Goal: Navigation & Orientation: Find specific page/section

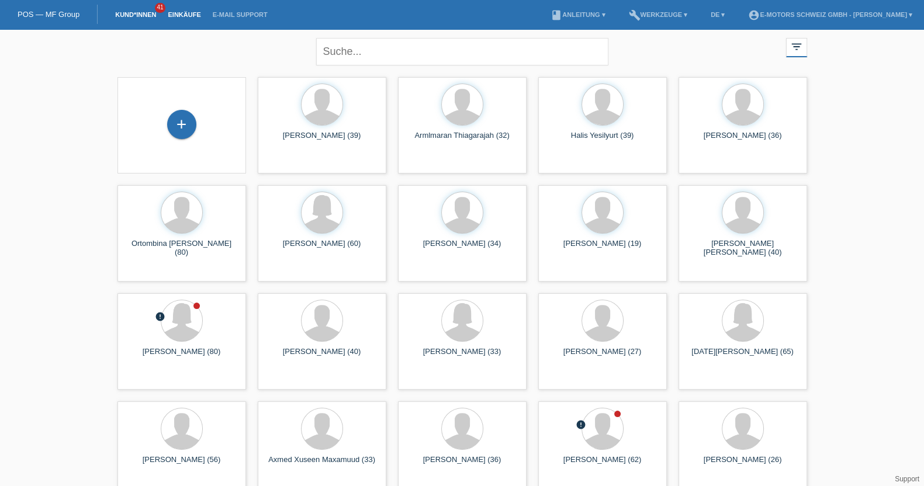
click at [197, 13] on link "Einkäufe" at bounding box center [184, 14] width 44 height 7
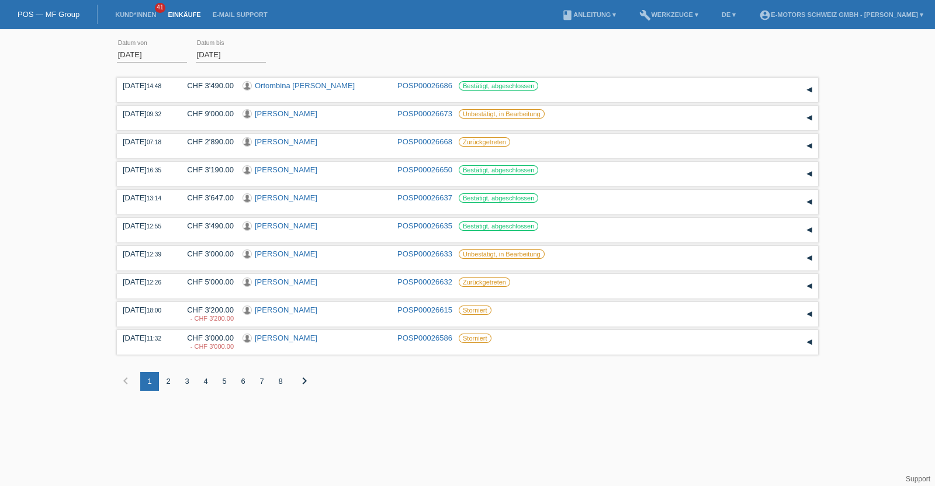
drag, startPoint x: 473, startPoint y: 89, endPoint x: 431, endPoint y: 45, distance: 60.7
click at [431, 45] on div "01.08.2025 error Datum von 28.08.2025 error Datum bis Übernehmen 14:48 Reservat…" at bounding box center [467, 221] width 701 height 373
click at [425, 57] on div "01.08.2025 error Datum von 28.08.2025 error Datum bis Übernehmen" at bounding box center [467, 55] width 701 height 40
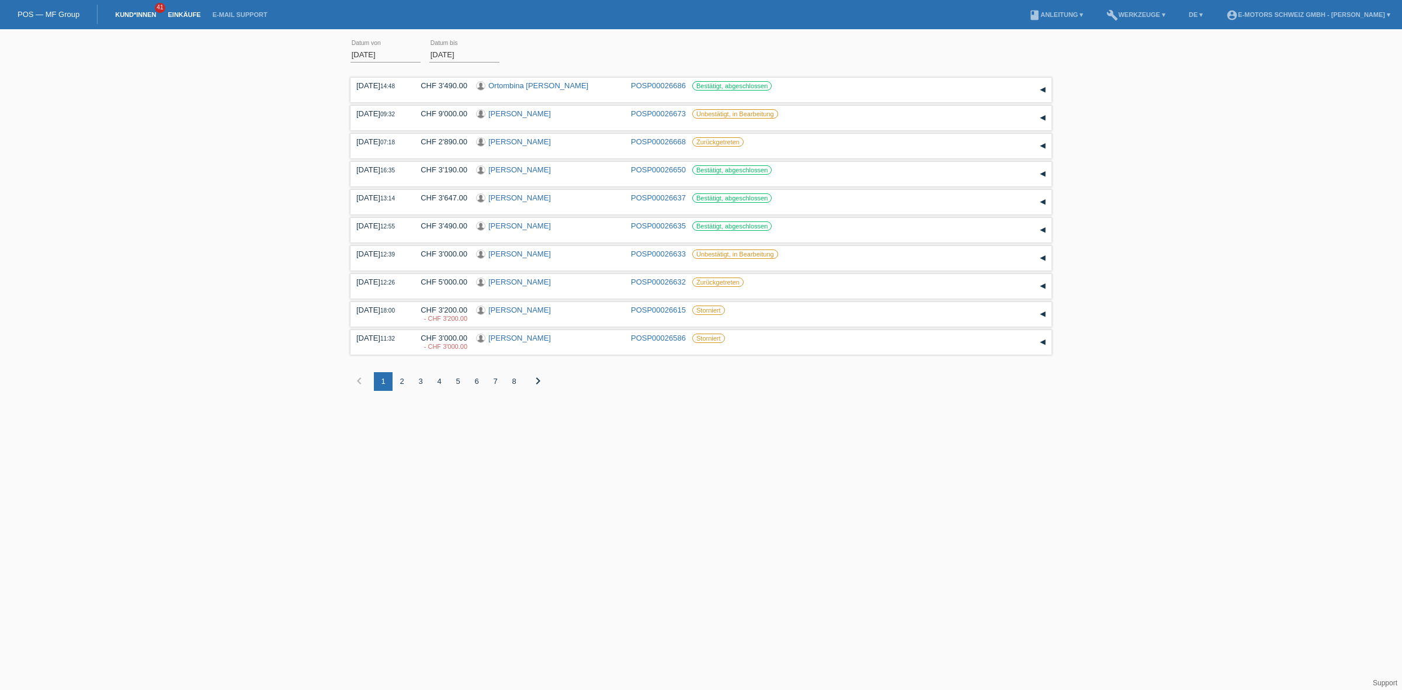
click at [136, 12] on link "Kund*innen" at bounding box center [135, 14] width 53 height 7
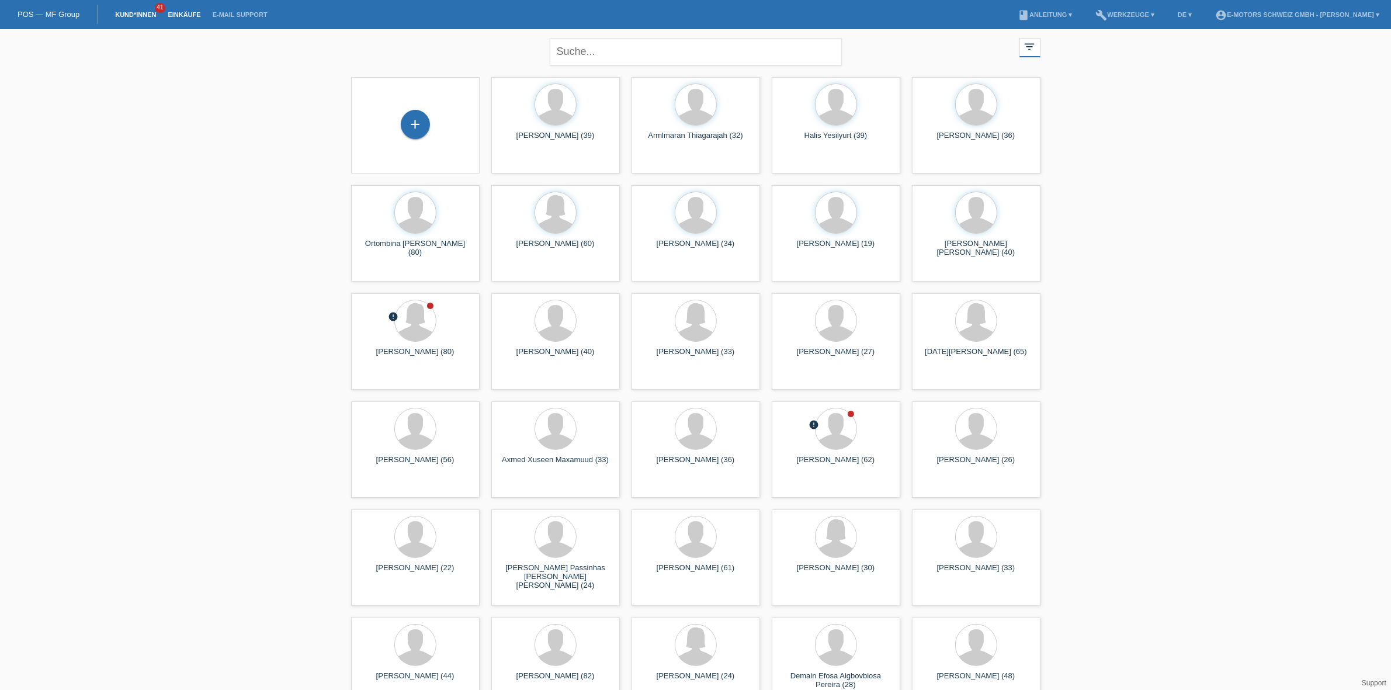
click at [175, 13] on link "Einkäufe" at bounding box center [184, 14] width 44 height 7
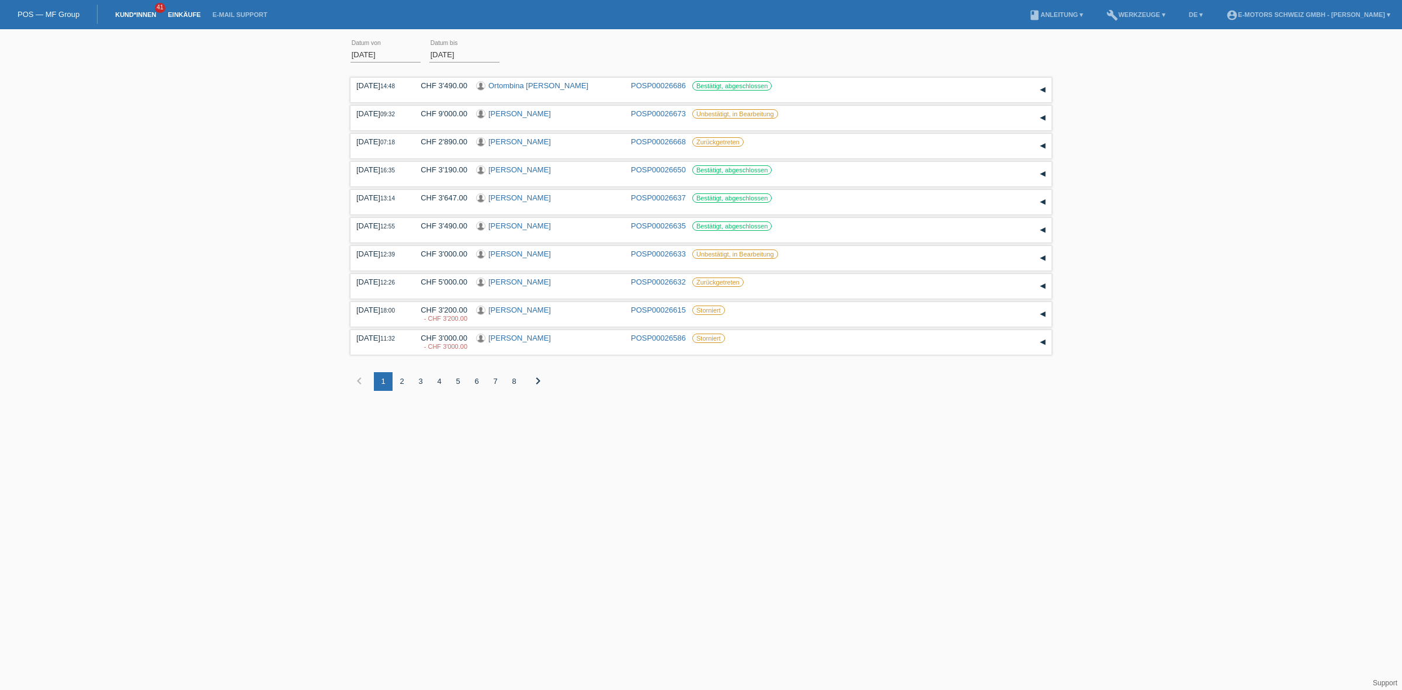
click at [126, 16] on link "Kund*innen" at bounding box center [135, 14] width 53 height 7
